Goal: Check status

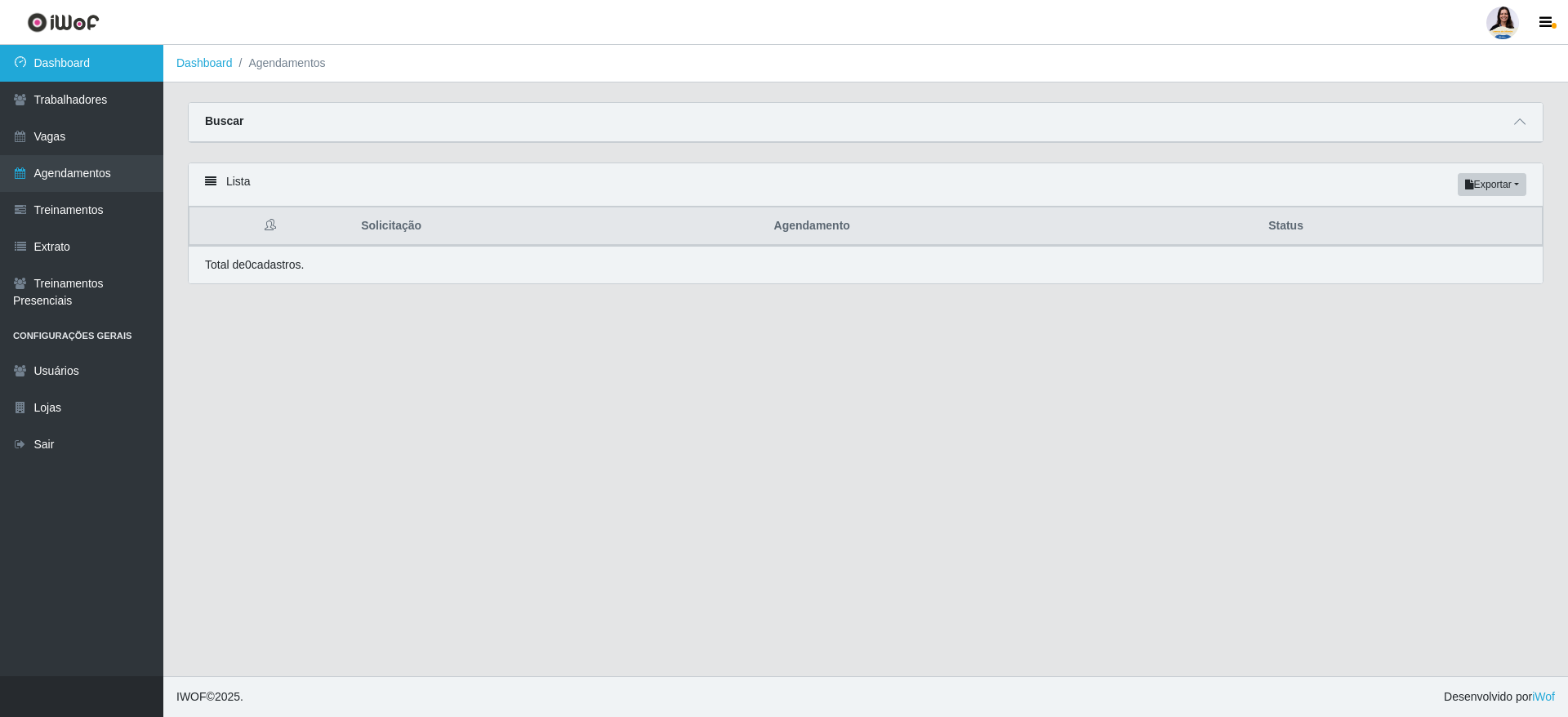
click at [116, 70] on link "Dashboard" at bounding box center [82, 63] width 163 height 36
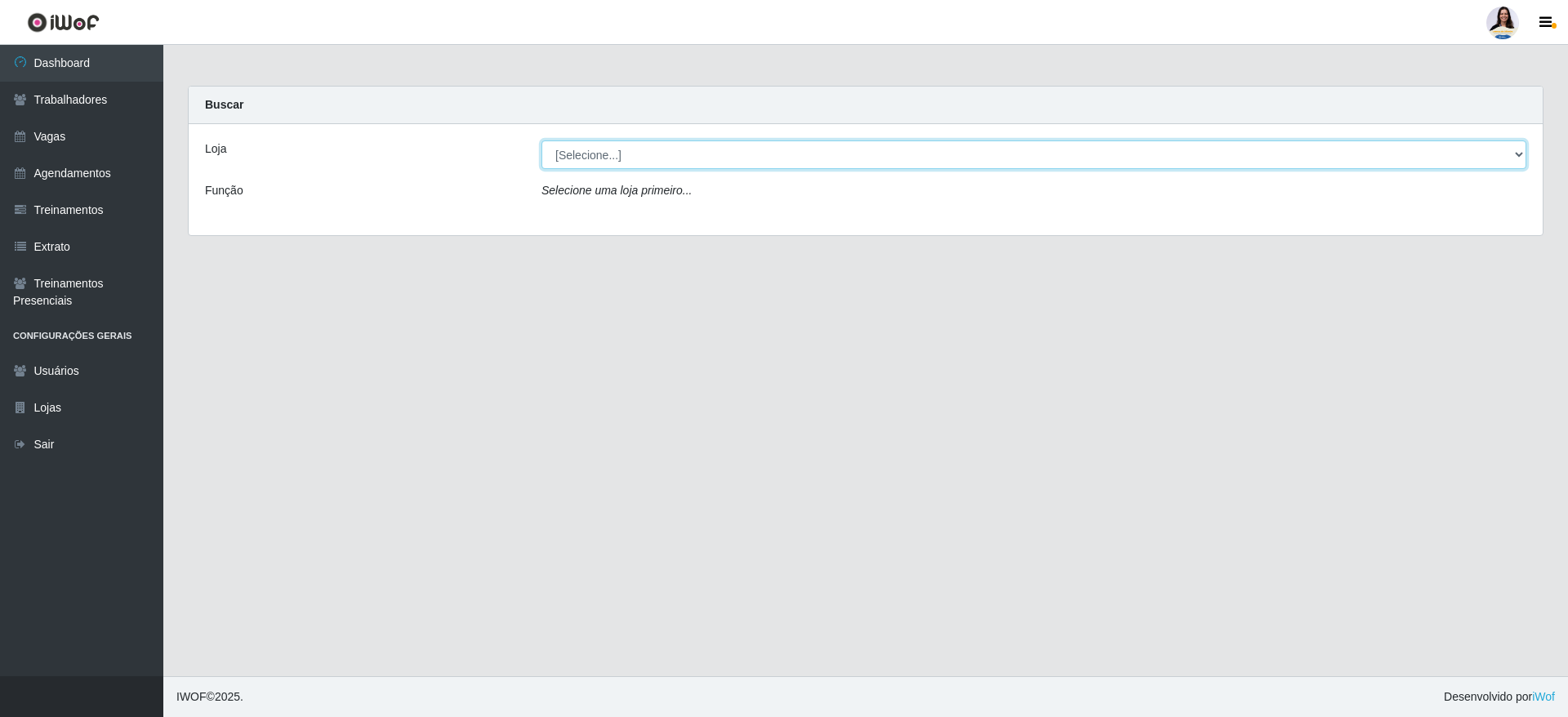
click at [561, 140] on select "[Selecione...] Atacado Vem - [GEOGRAPHIC_DATA] 30 Laranjeiras Velha Atacado Vem…" at bounding box center [1033, 154] width 984 height 29
click at [541, 140] on select "[Selecione...] Atacado Vem - [GEOGRAPHIC_DATA] 30 Laranjeiras Velha Atacado Vem…" at bounding box center [1033, 154] width 984 height 29
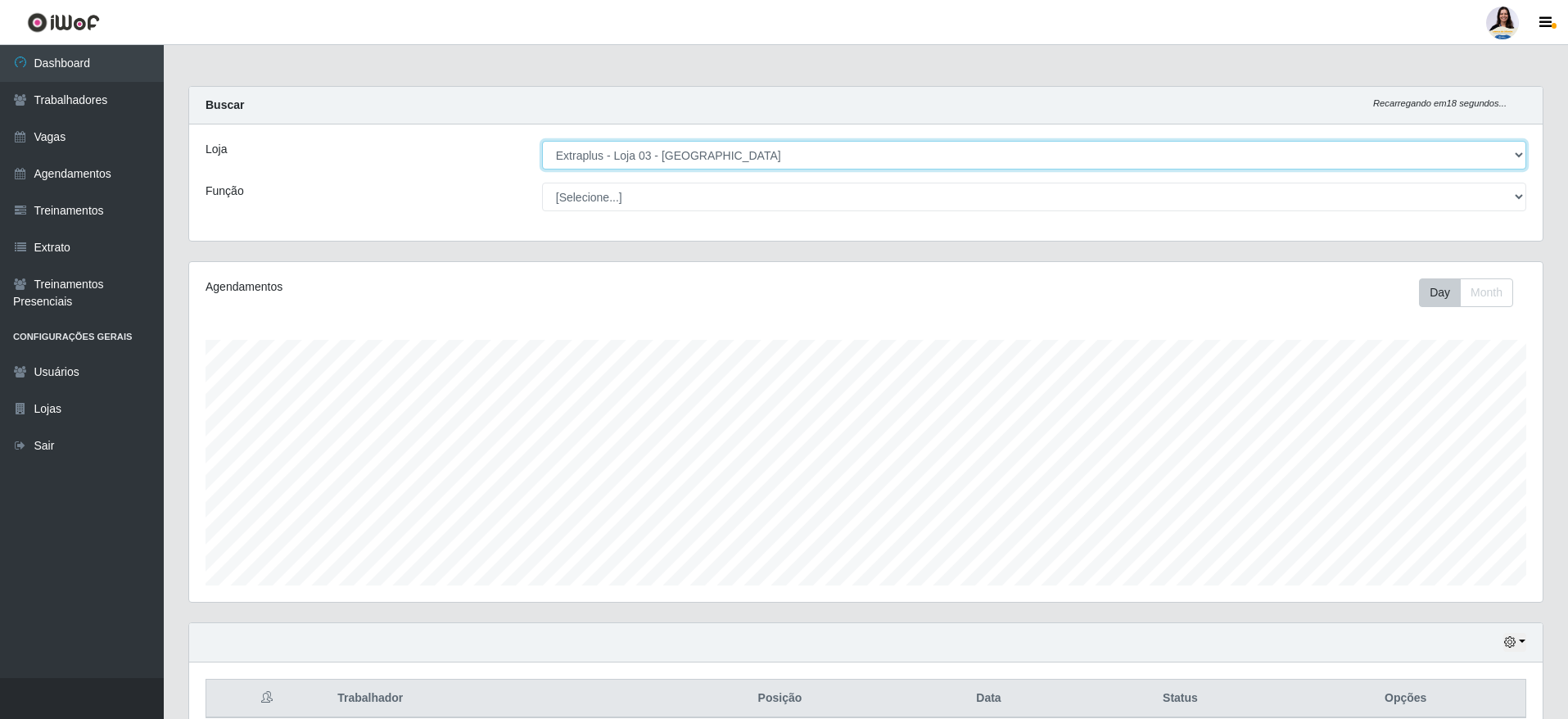
click at [777, 151] on select "[Selecione...] Atacado Vem - [GEOGRAPHIC_DATA] 30 Laranjeiras Velha Atacado Vem…" at bounding box center [1034, 155] width 984 height 29
click at [542, 141] on select "[Selecione...] Atacado Vem - [GEOGRAPHIC_DATA] 30 Laranjeiras Velha Atacado Vem…" at bounding box center [1034, 155] width 984 height 29
click at [669, 160] on select "[Selecione...] Atacado Vem - [GEOGRAPHIC_DATA] 30 Laranjeiras Velha Atacado Vem…" at bounding box center [1034, 155] width 984 height 29
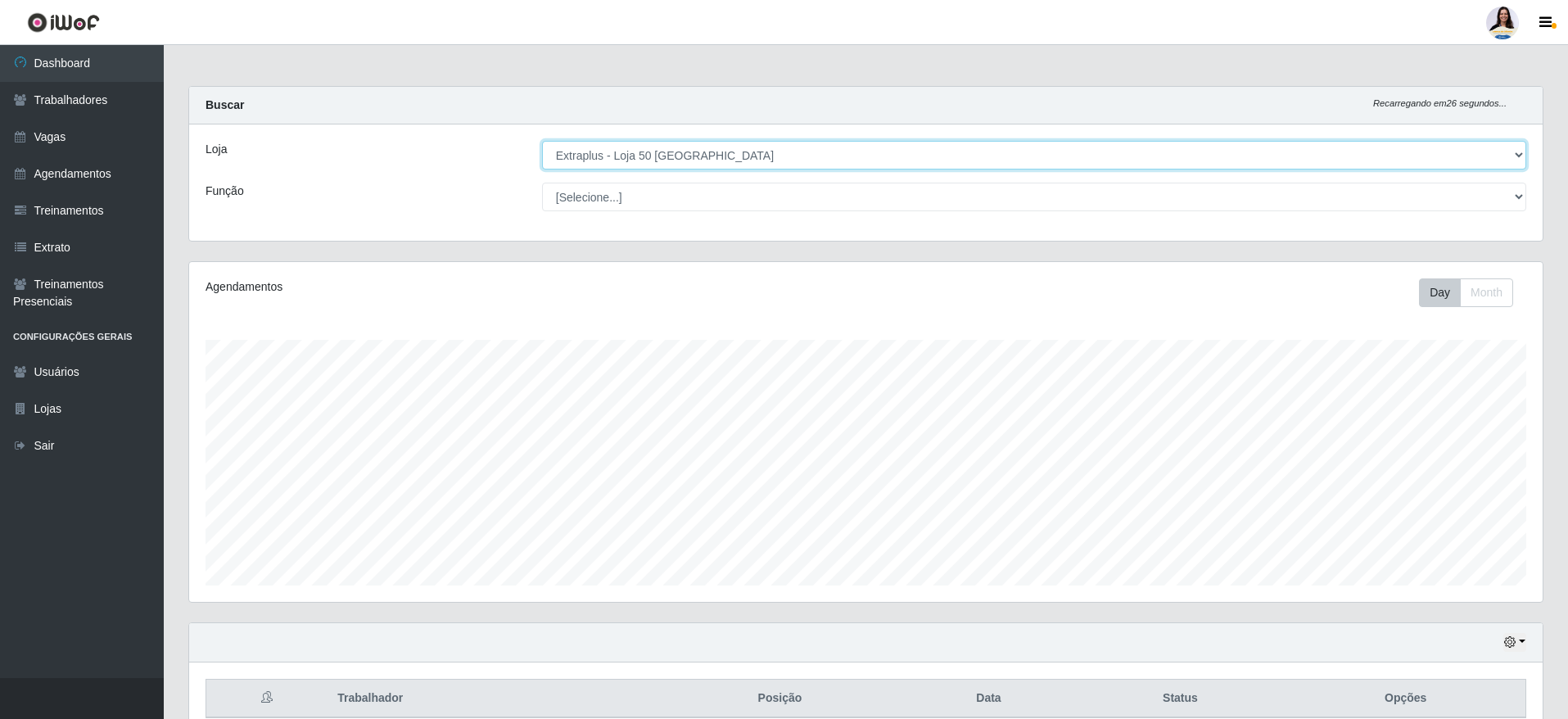
select select "470"
click at [542, 141] on select "[Selecione...] Atacado Vem - [GEOGRAPHIC_DATA] 30 Laranjeiras Velha Atacado Vem…" at bounding box center [1034, 155] width 984 height 29
